Goal: Task Accomplishment & Management: Complete application form

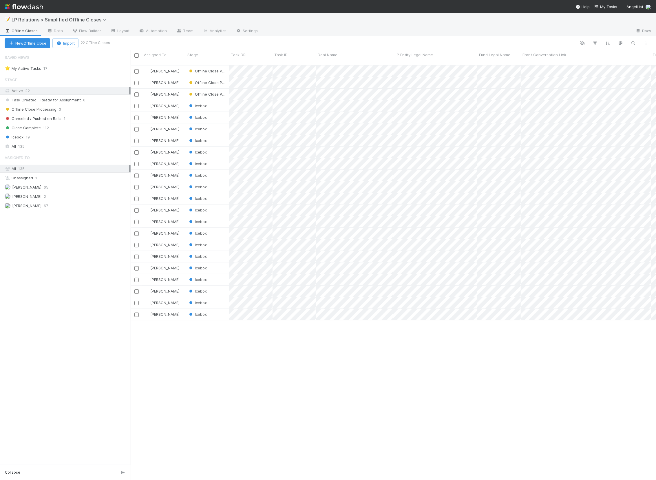
scroll to position [4, 4]
click at [633, 42] on icon "button" at bounding box center [633, 43] width 6 height 5
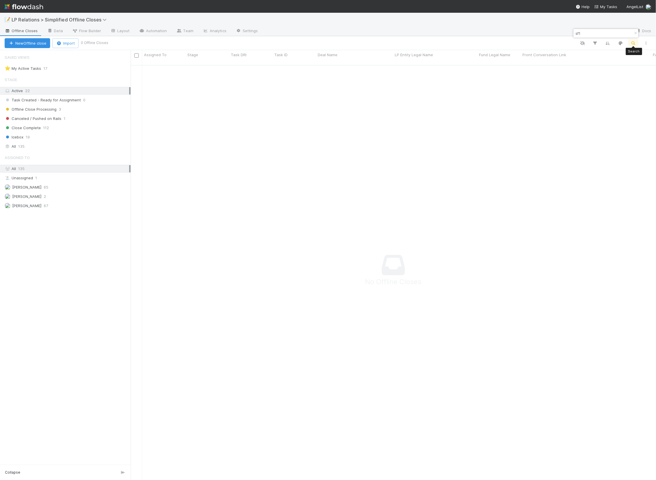
scroll to position [411, 521]
type input "sf1"
click at [47, 31] on icon at bounding box center [50, 30] width 6 height 3
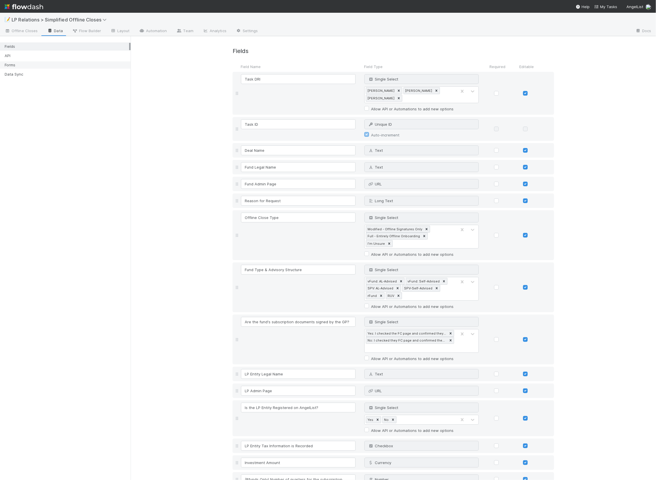
click at [56, 65] on div "Forms" at bounding box center [67, 64] width 124 height 7
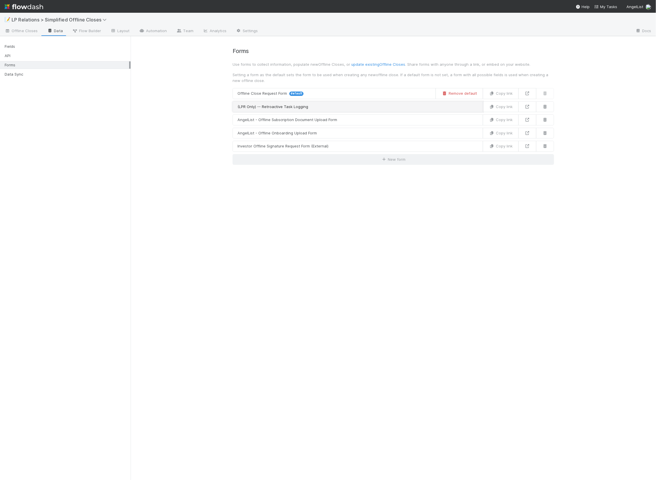
click at [311, 107] on link "(LPR Only) -- Retroactive Task Logging" at bounding box center [357, 106] width 250 height 11
click at [526, 108] on icon at bounding box center [527, 107] width 6 height 4
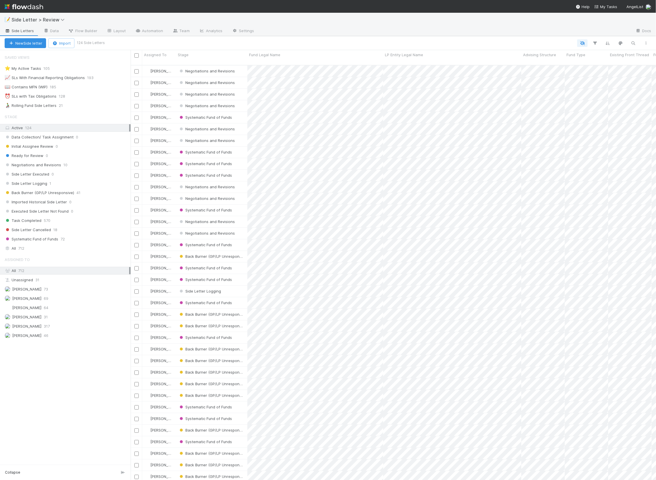
scroll to position [4, 4]
click at [33, 45] on button "New Side letter" at bounding box center [25, 43] width 41 height 10
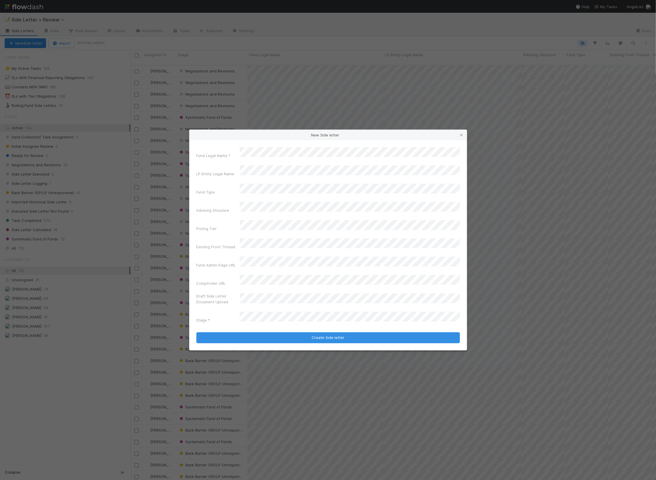
click at [259, 233] on div "Fund Legal Name * LP Entity Legal Name Fund Type Advising Structure Pricing Tie…" at bounding box center [327, 236] width 263 height 178
click at [263, 262] on div "Institutional" at bounding box center [351, 261] width 218 height 10
click at [261, 229] on div "Self-Advised" at bounding box center [351, 225] width 218 height 10
click at [259, 220] on div "VFund" at bounding box center [351, 221] width 218 height 10
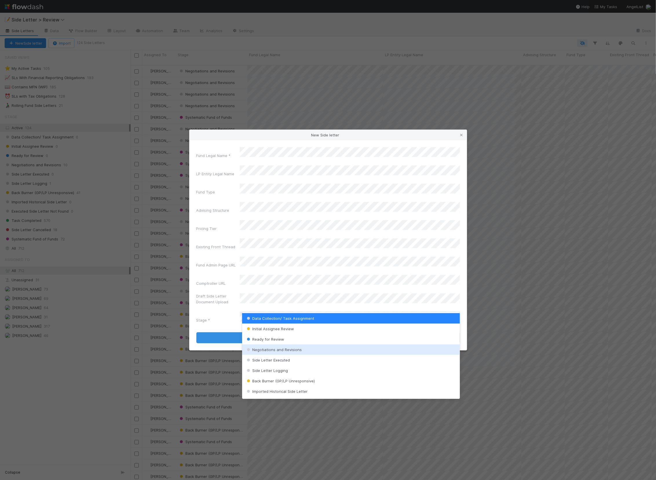
click at [276, 348] on span "Negotiations and Revisions" at bounding box center [273, 349] width 56 height 5
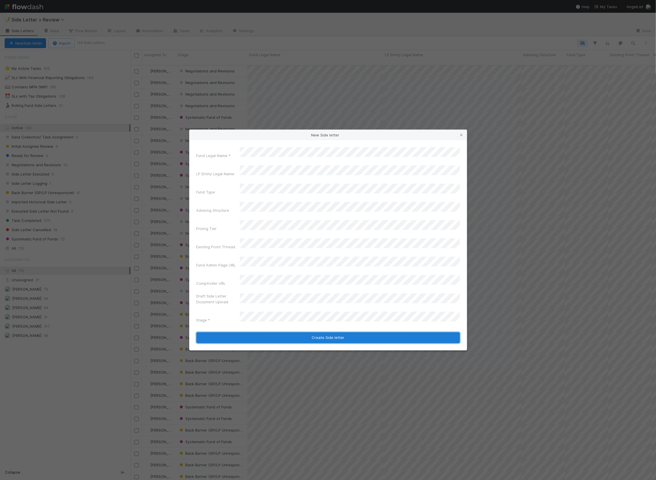
click at [276, 332] on button "Create Side letter" at bounding box center [327, 337] width 263 height 11
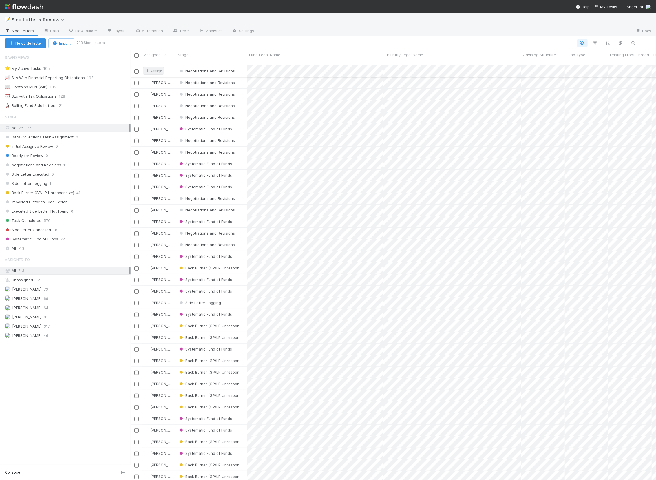
click at [161, 68] on span "Assign" at bounding box center [153, 71] width 18 height 6
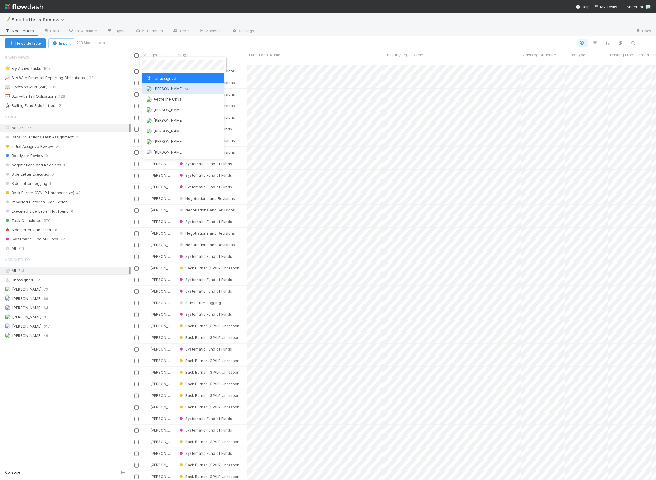
click at [164, 87] on span "Nick Stuart you" at bounding box center [172, 88] width 38 height 5
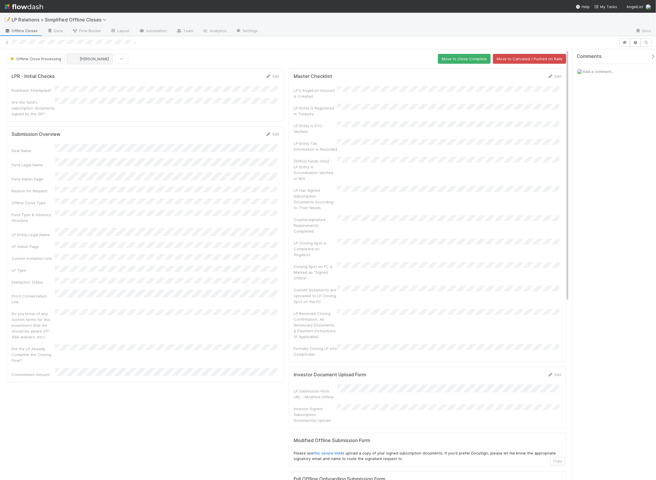
click at [95, 59] on span "[PERSON_NAME]" at bounding box center [94, 58] width 29 height 5
click at [106, 84] on span "you" at bounding box center [109, 83] width 6 height 5
click at [272, 74] on link "Edit" at bounding box center [272, 76] width 14 height 5
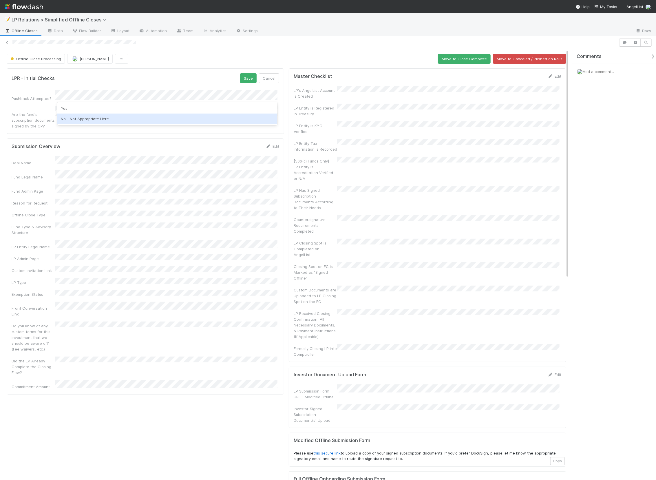
click at [146, 117] on div "No - Not Appropriate Here" at bounding box center [167, 118] width 220 height 10
click at [146, 123] on div "Yes: I checked the FC page and confirmed they are." at bounding box center [167, 123] width 220 height 10
click at [247, 76] on button "Save" at bounding box center [248, 78] width 16 height 10
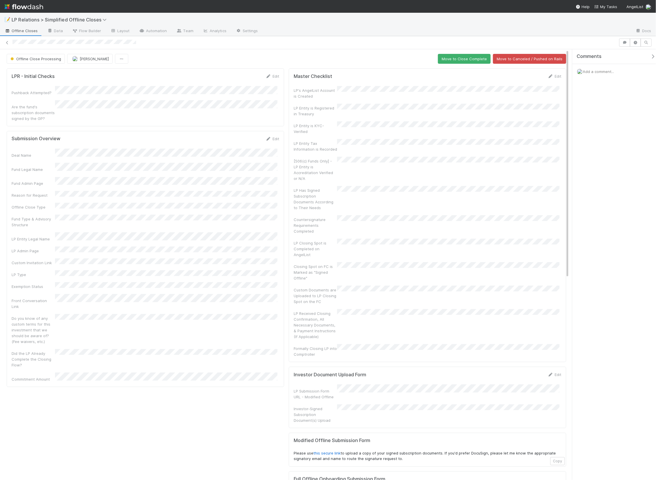
drag, startPoint x: 467, startPoint y: 111, endPoint x: 525, endPoint y: 97, distance: 59.5
click at [468, 111] on div "LP Entity is Registered in Treasury" at bounding box center [426, 110] width 267 height 13
